Goal: Information Seeking & Learning: Check status

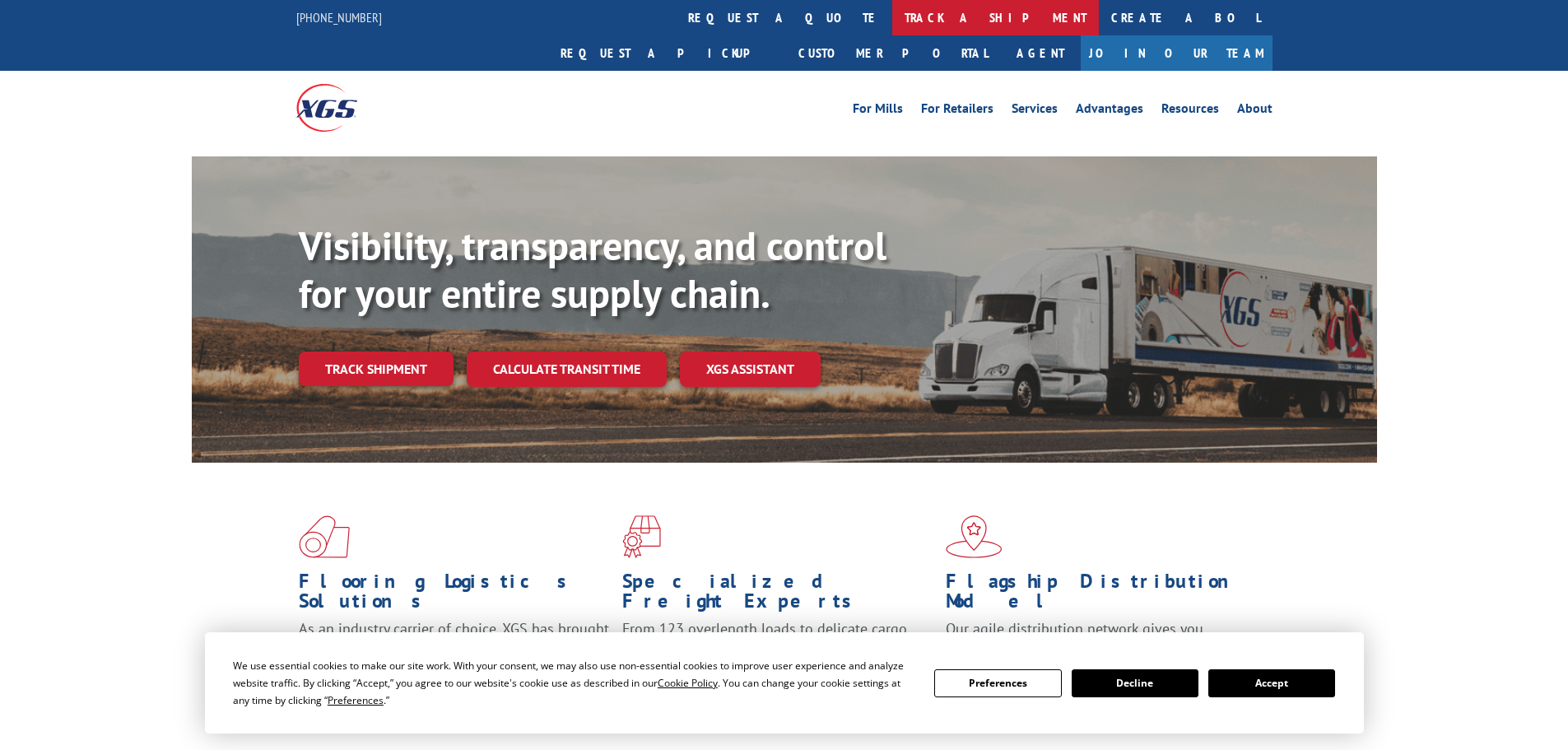
click at [892, 21] on link "track a shipment" at bounding box center [996, 18] width 207 height 36
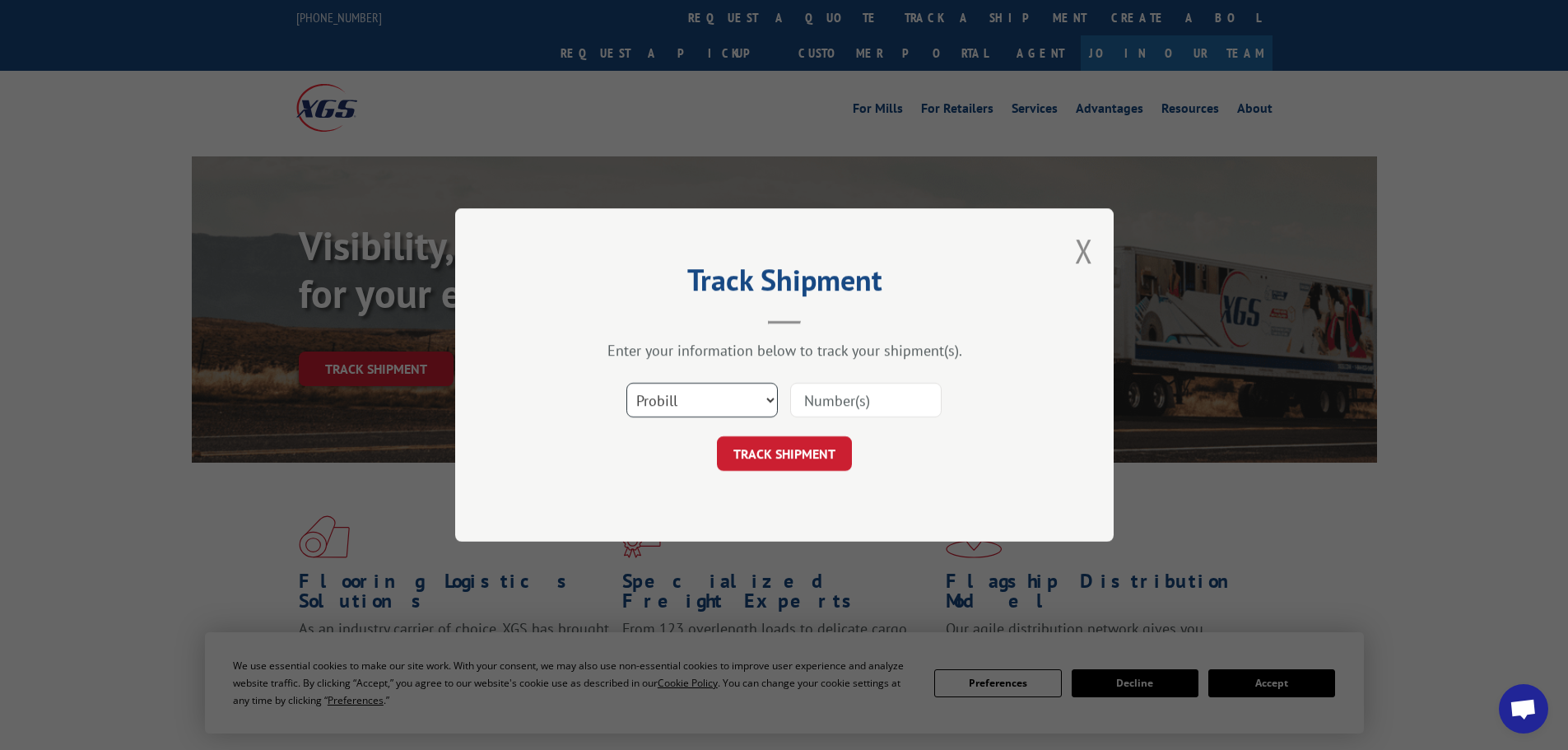
click at [686, 408] on select "Select category... Probill BOL PO" at bounding box center [702, 400] width 151 height 35
select select "po"
click at [627, 383] on select "Select category... Probill BOL PO" at bounding box center [702, 400] width 151 height 35
click at [822, 403] on input at bounding box center [866, 400] width 151 height 35
type input "40535618"
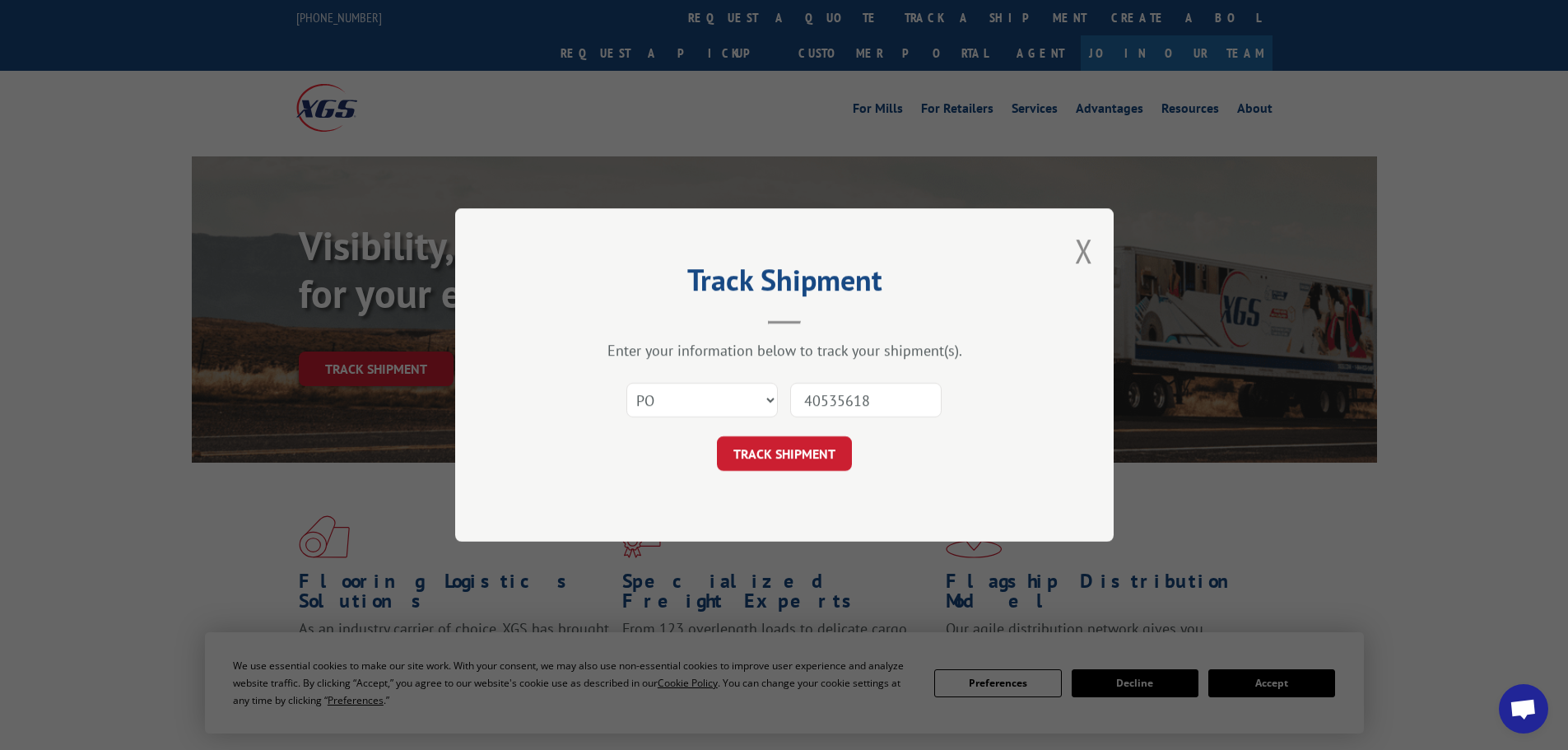
click at [717, 437] on button "TRACK SHIPMENT" at bounding box center [785, 454] width 135 height 35
